Goal: Entertainment & Leisure: Consume media (video, audio)

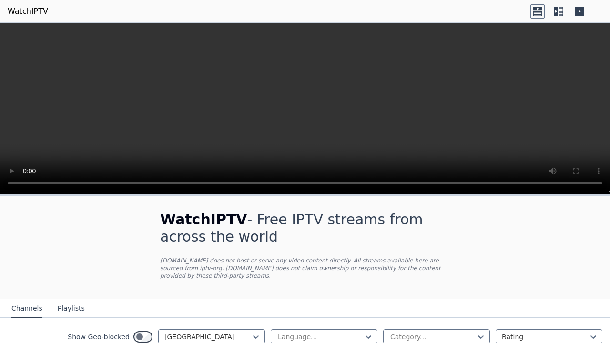
click at [561, 11] on icon at bounding box center [561, 12] width 5 height 10
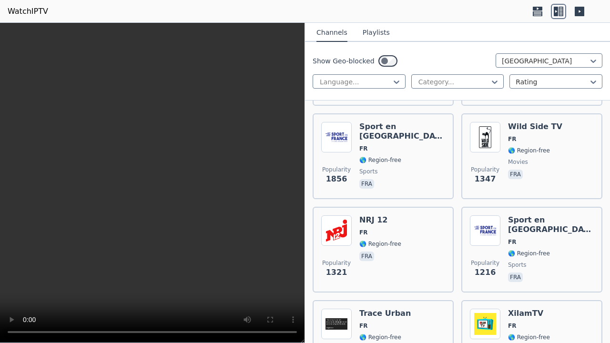
scroll to position [343, 0]
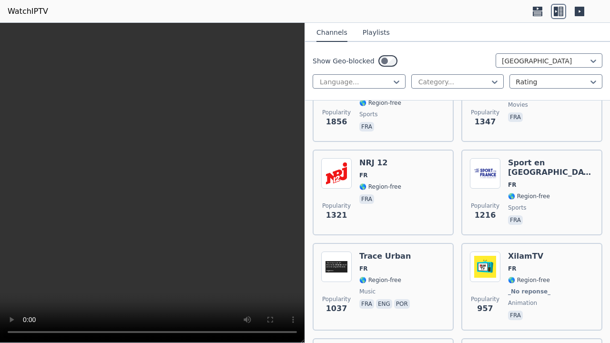
click at [525, 280] on span "🌎 Region-free" at bounding box center [529, 280] width 42 height 8
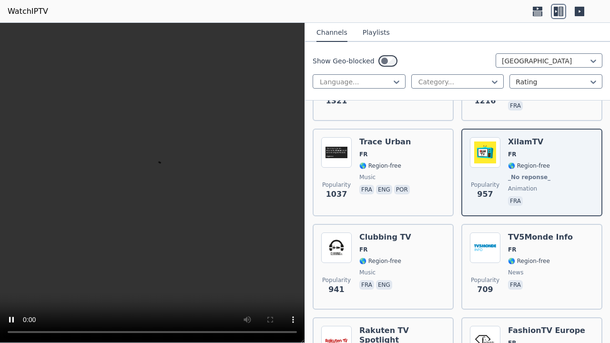
scroll to position [515, 0]
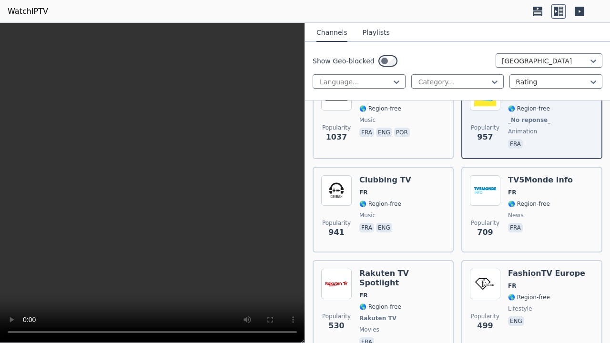
click at [371, 326] on span "movies" at bounding box center [369, 330] width 20 height 8
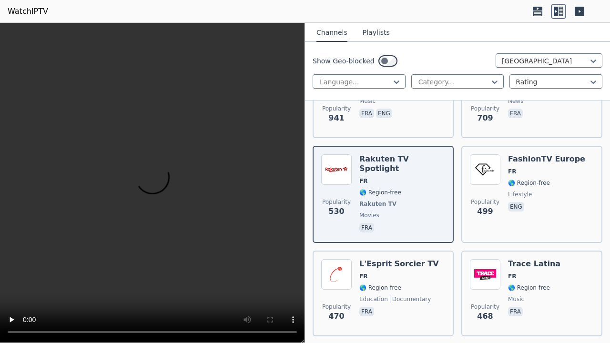
scroll to position [686, 0]
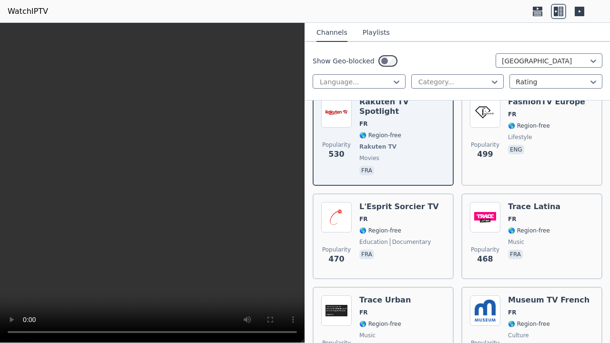
click at [537, 320] on span "🌎 Region-free" at bounding box center [529, 324] width 42 height 8
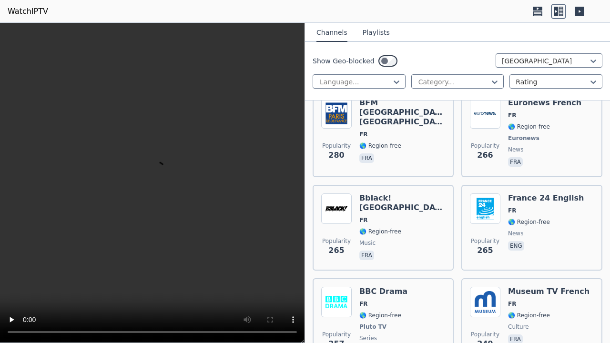
scroll to position [1087, 0]
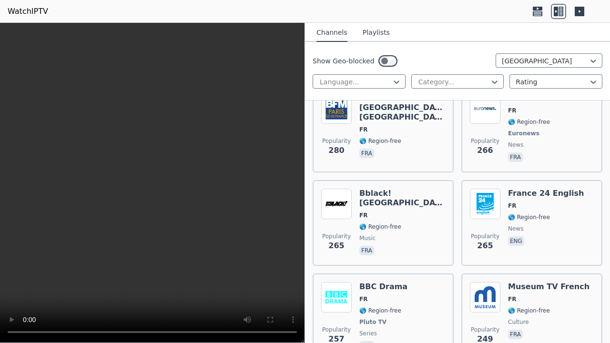
click at [401, 316] on div "Popularity 257 BBC Drama FR 🌎 Region-free Pluto TV series fra" at bounding box center [383, 317] width 124 height 71
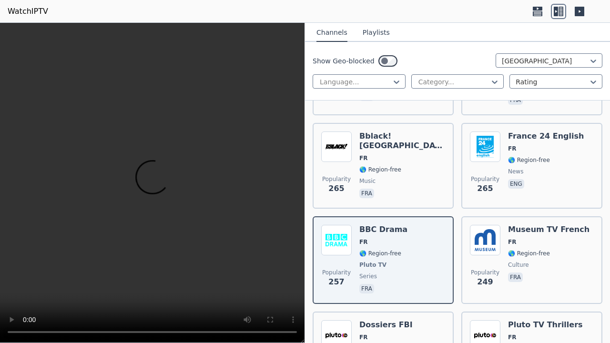
scroll to position [1201, 0]
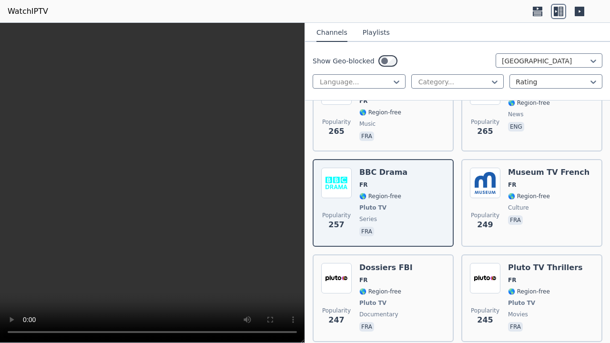
click at [544, 322] on span "fra" at bounding box center [545, 327] width 75 height 11
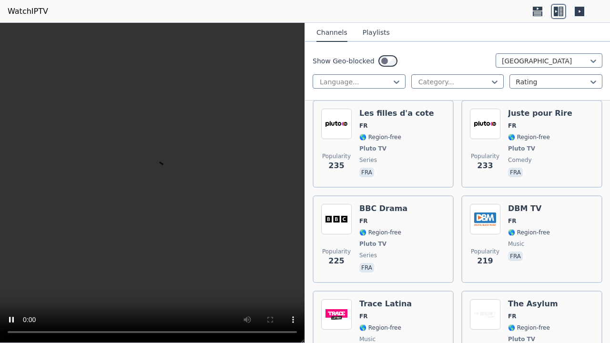
scroll to position [1601, 0]
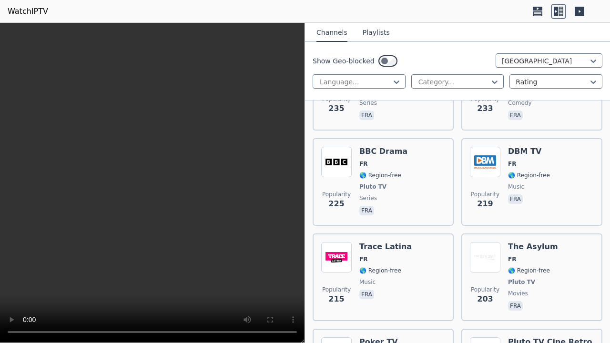
click at [497, 280] on span "Popularity 203" at bounding box center [485, 295] width 31 height 31
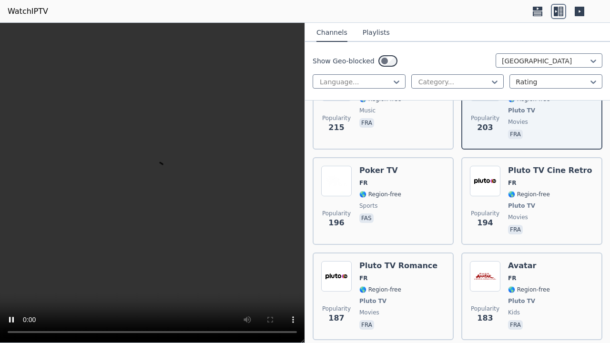
scroll to position [1830, 0]
